Goal: Check status: Check status

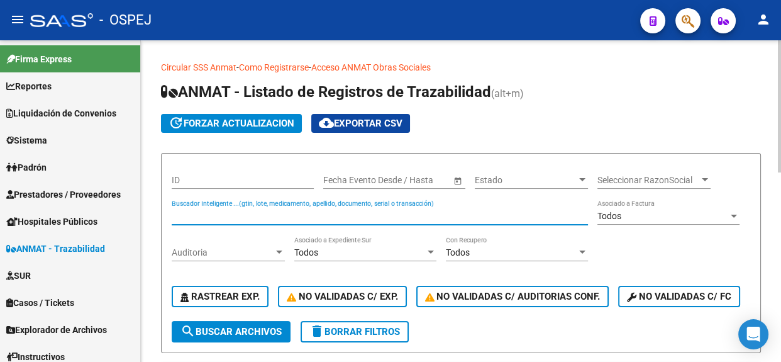
click at [367, 213] on input "Buscador Inteligente ...(gtin, lote, medicamento, apellido, documento, serial o…" at bounding box center [380, 216] width 416 height 11
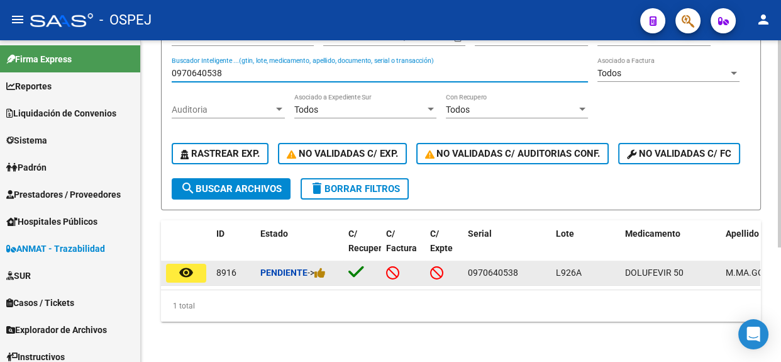
type input "0970640538"
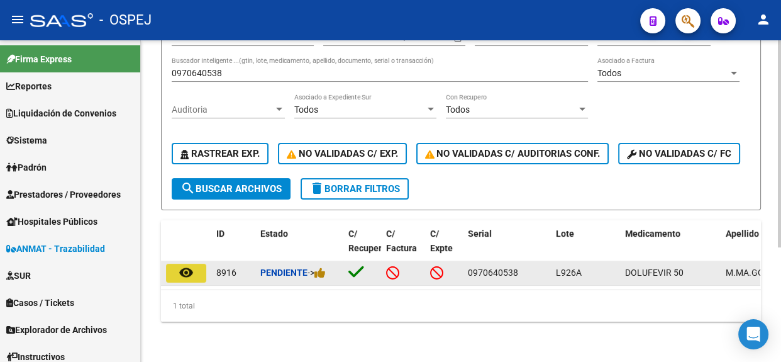
click at [189, 265] on mat-icon "remove_red_eye" at bounding box center [186, 272] width 15 height 15
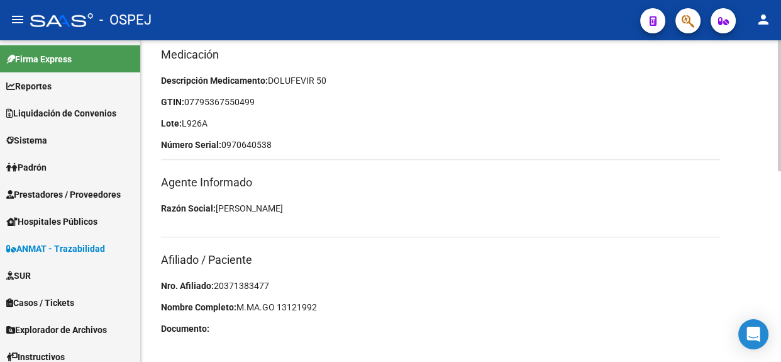
scroll to position [467, 0]
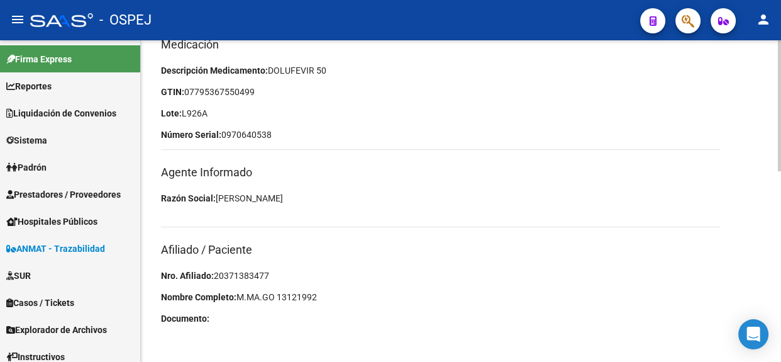
drag, startPoint x: 281, startPoint y: 273, endPoint x: 216, endPoint y: 271, distance: 64.8
click at [216, 271] on p "Nro. Afiliado: 20371383477" at bounding box center [440, 275] width 559 height 14
copy span "20371383477"
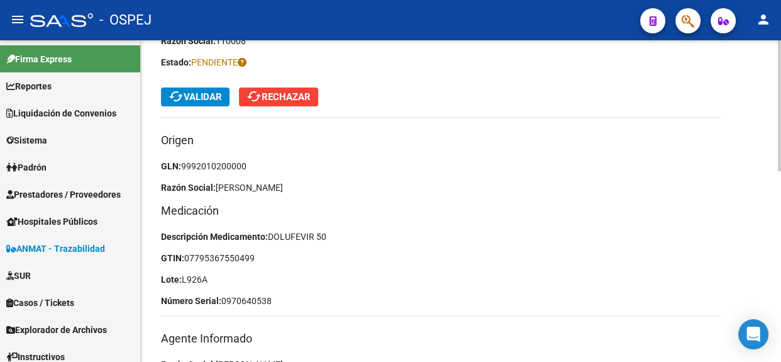
scroll to position [239, 0]
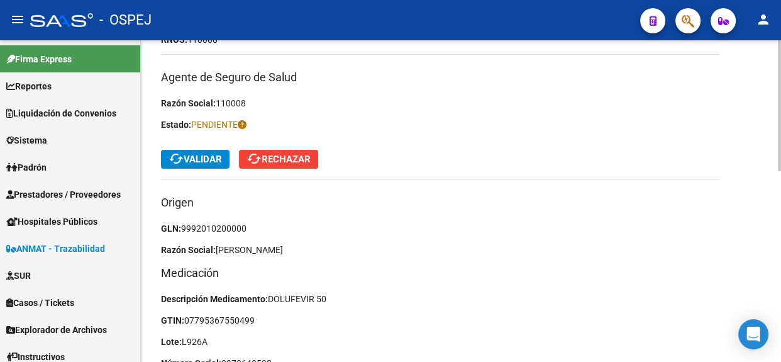
click at [214, 154] on span "cached Validar" at bounding box center [195, 158] width 53 height 11
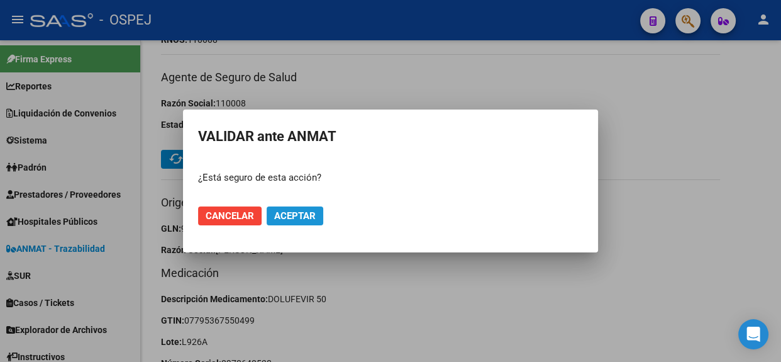
click at [285, 210] on span "Aceptar" at bounding box center [294, 215] width 41 height 11
